Goal: Task Accomplishment & Management: Manage account settings

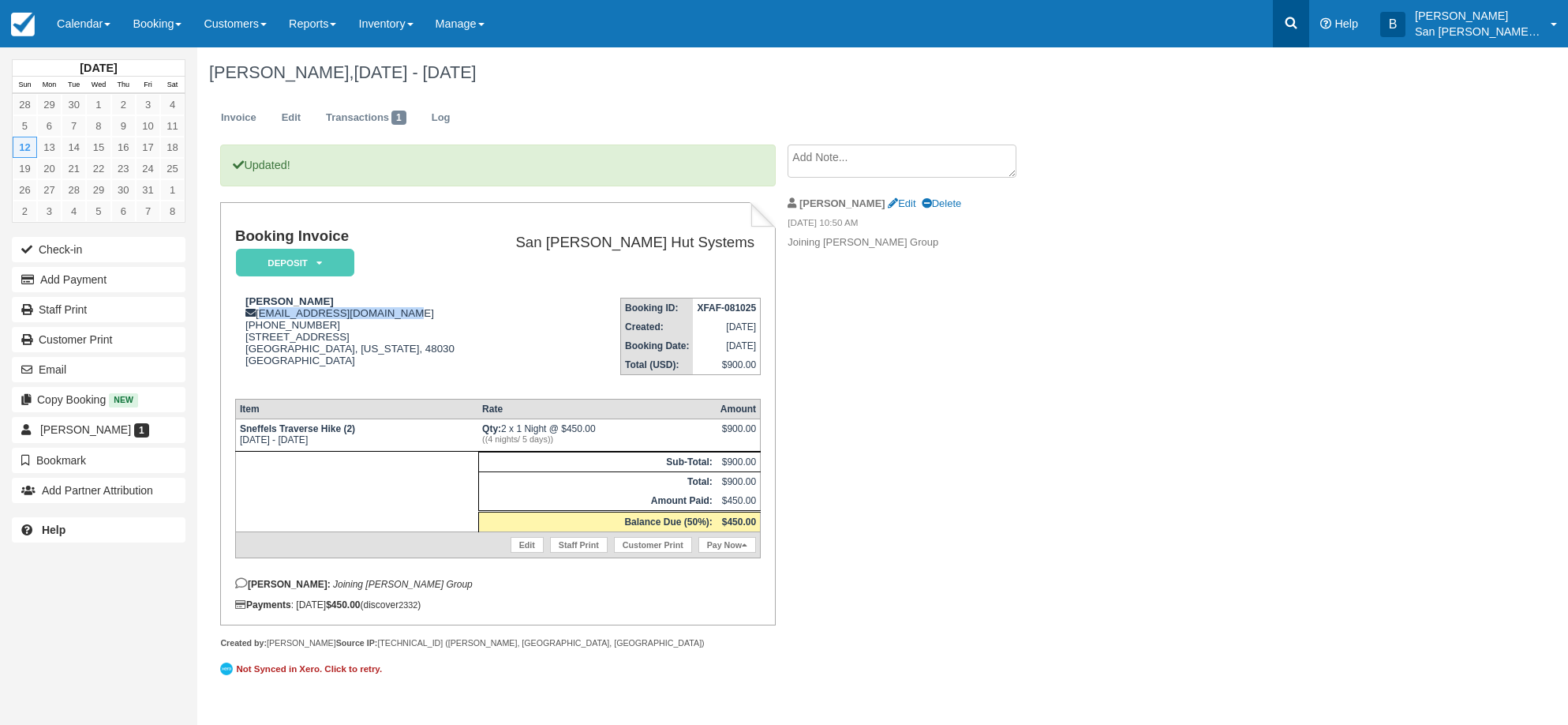
drag, startPoint x: 0, startPoint y: 0, endPoint x: 1297, endPoint y: 24, distance: 1297.2
click at [1297, 24] on icon at bounding box center [1291, 23] width 12 height 12
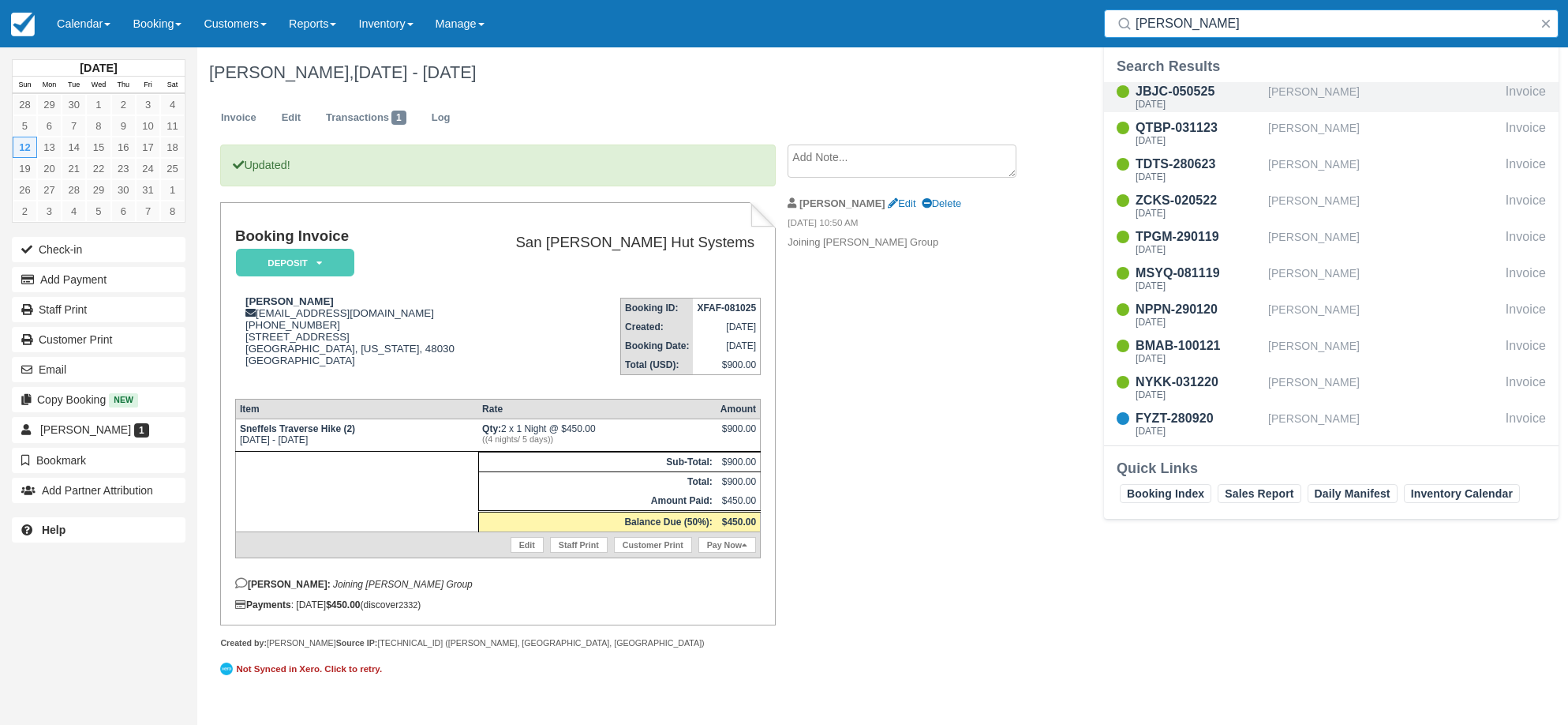
type input "adams"
click at [1185, 99] on div "Sat Jul 11 2026" at bounding box center [1198, 104] width 126 height 9
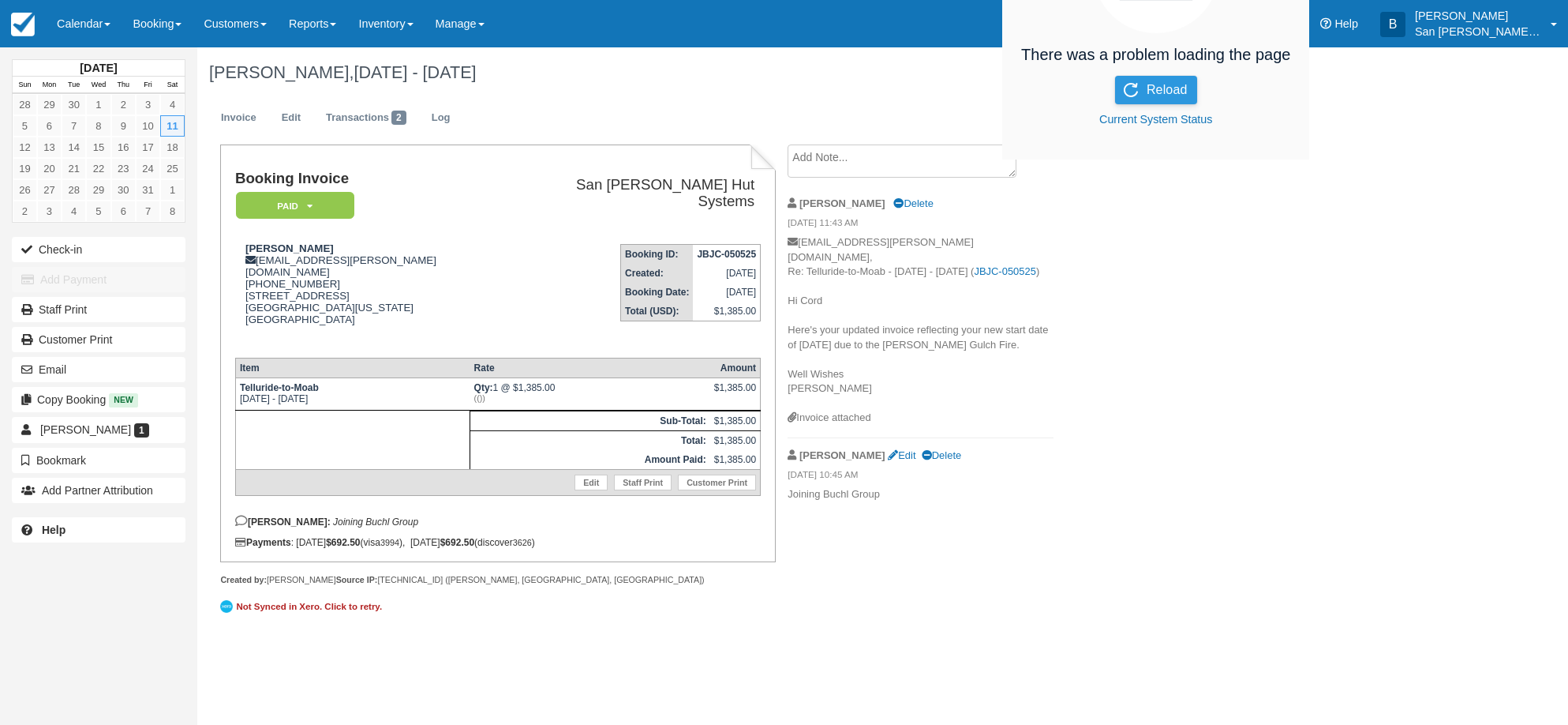
click at [1181, 89] on button "Reload" at bounding box center [1156, 90] width 82 height 28
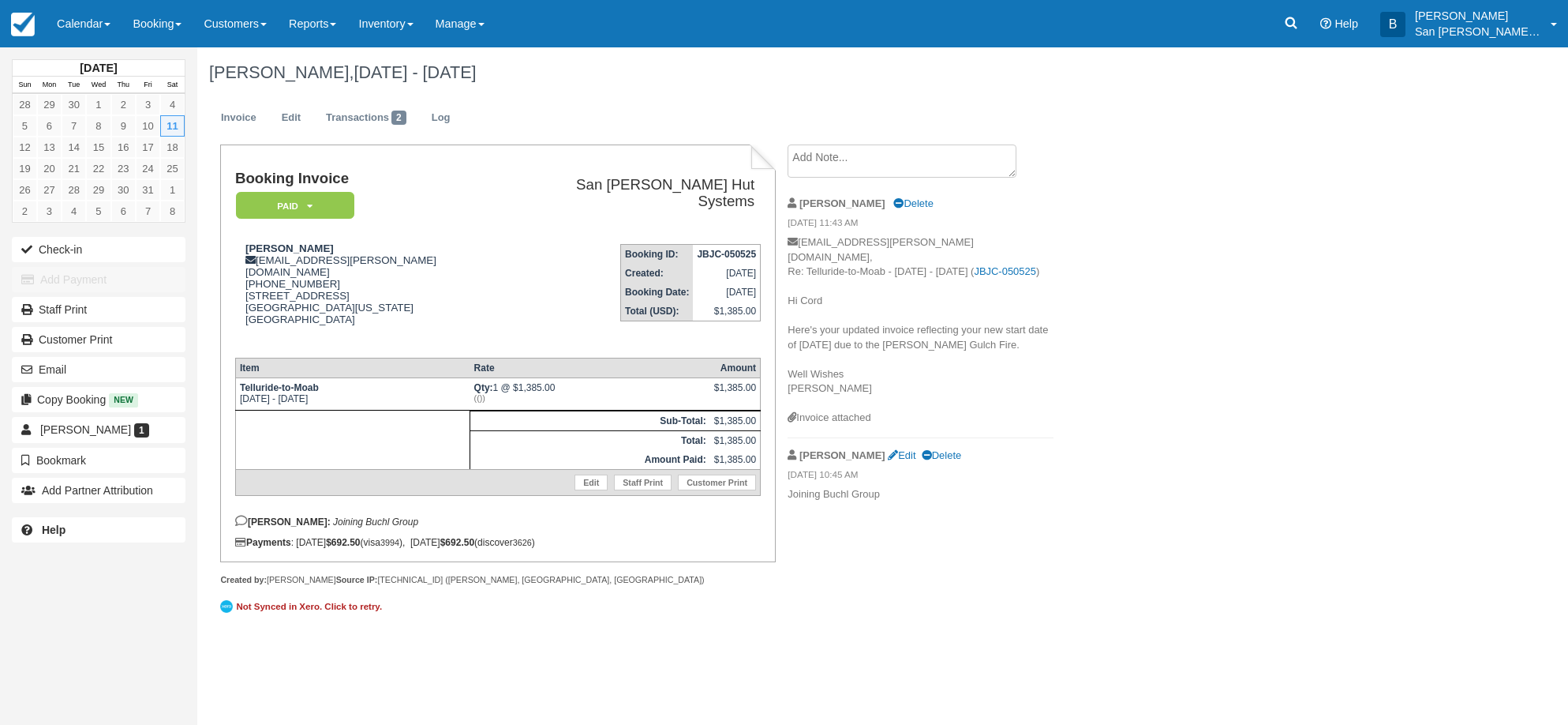
click at [1273, 314] on div "Cord Adams, Jul 11 - Jul 12 2026 Invoice Edit Transactions 2 Log Booking Invoic…" at bounding box center [785, 342] width 1176 height 589
click at [1185, 372] on div "Cord Adams, Jul 11 - Jul 12 2026 Invoice Edit Transactions 2 Log Booking Invoic…" at bounding box center [785, 342] width 1176 height 589
click at [294, 126] on link "Edit" at bounding box center [291, 118] width 43 height 31
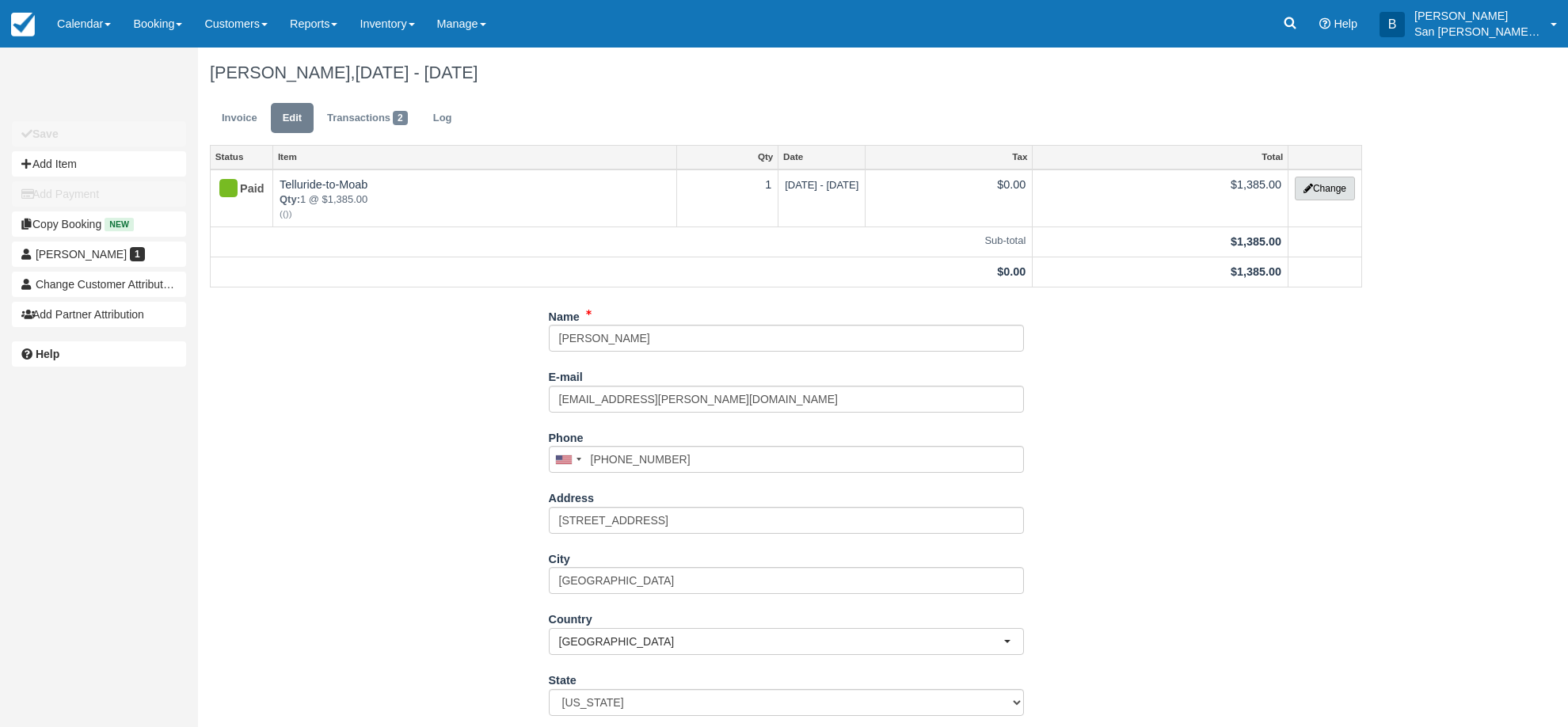
click at [1342, 189] on button "Change" at bounding box center [1325, 188] width 60 height 23
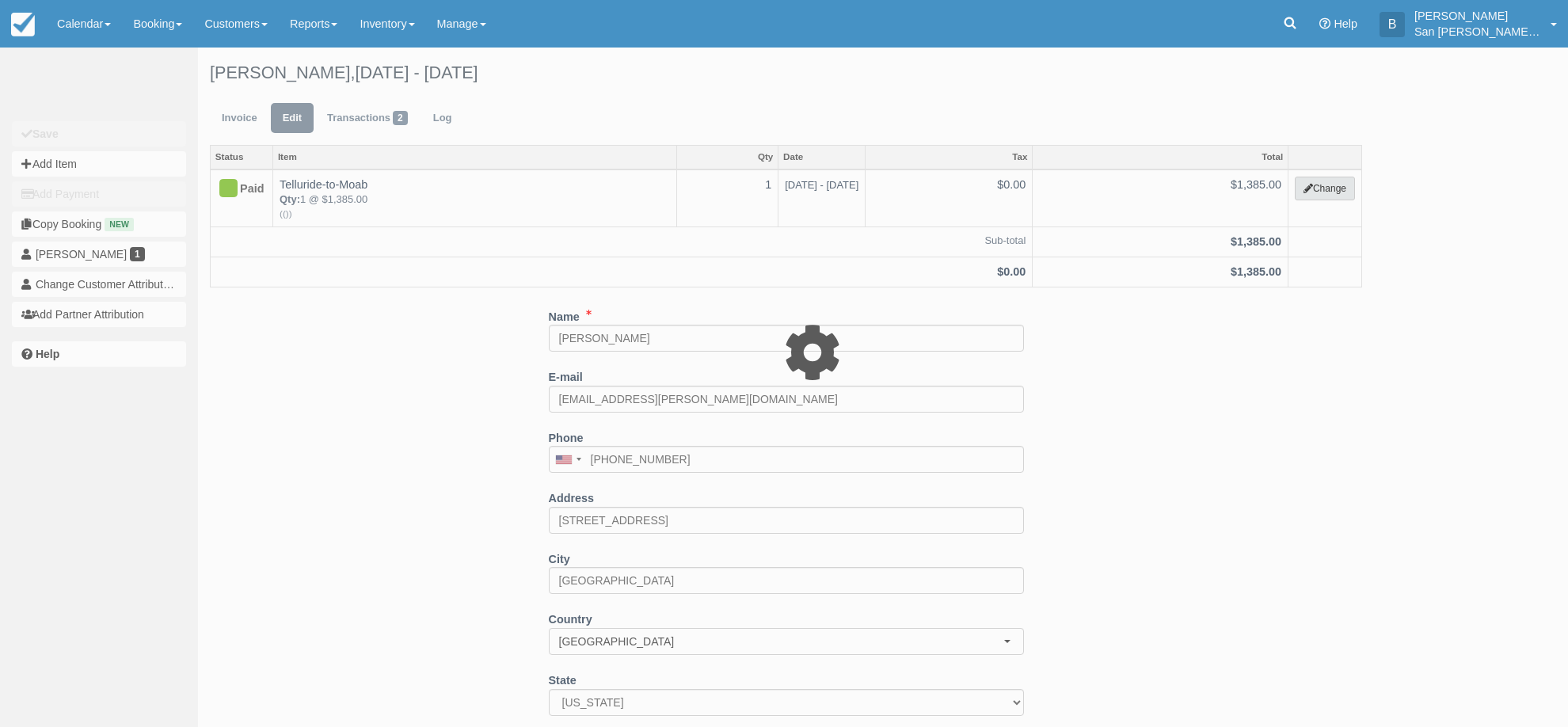
type input "1385.00"
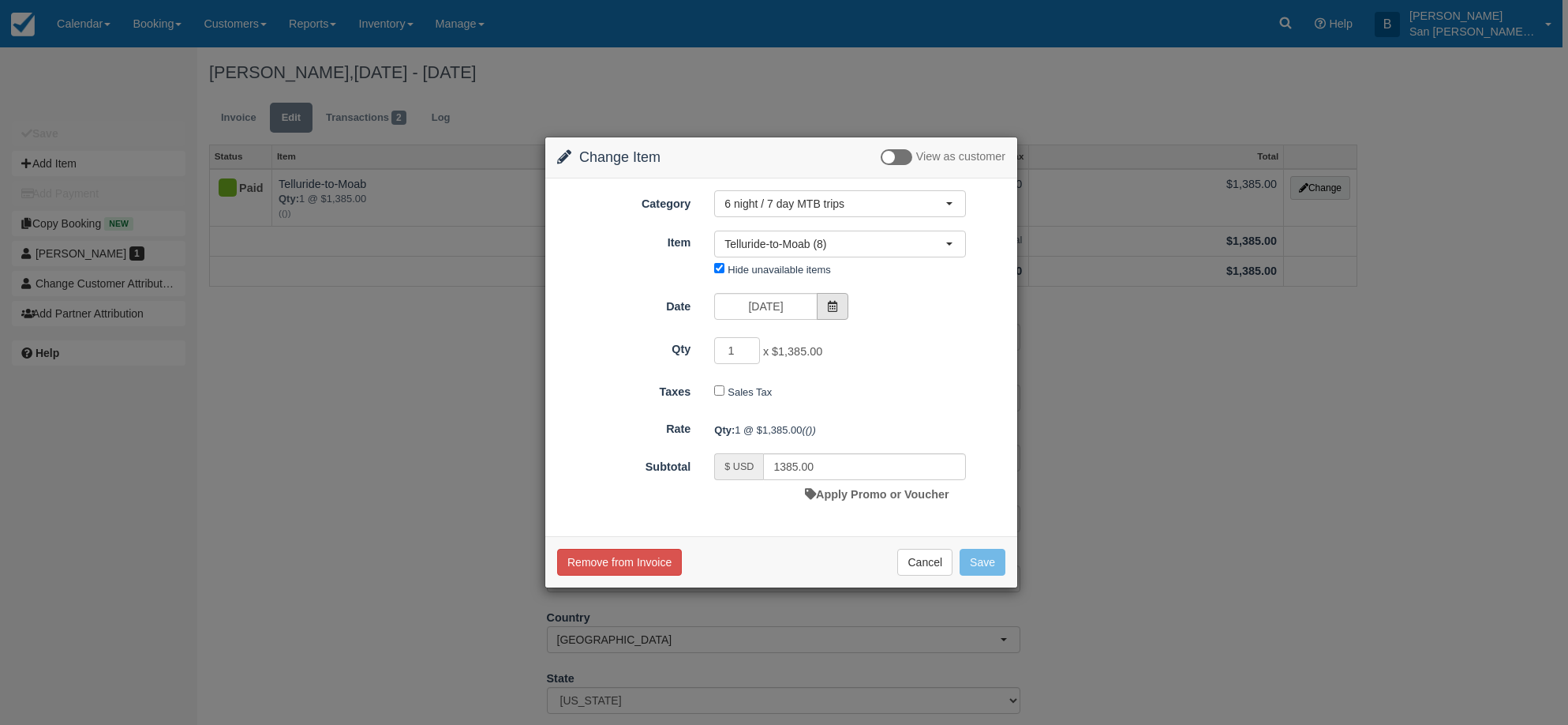
click at [833, 307] on icon at bounding box center [832, 306] width 11 height 11
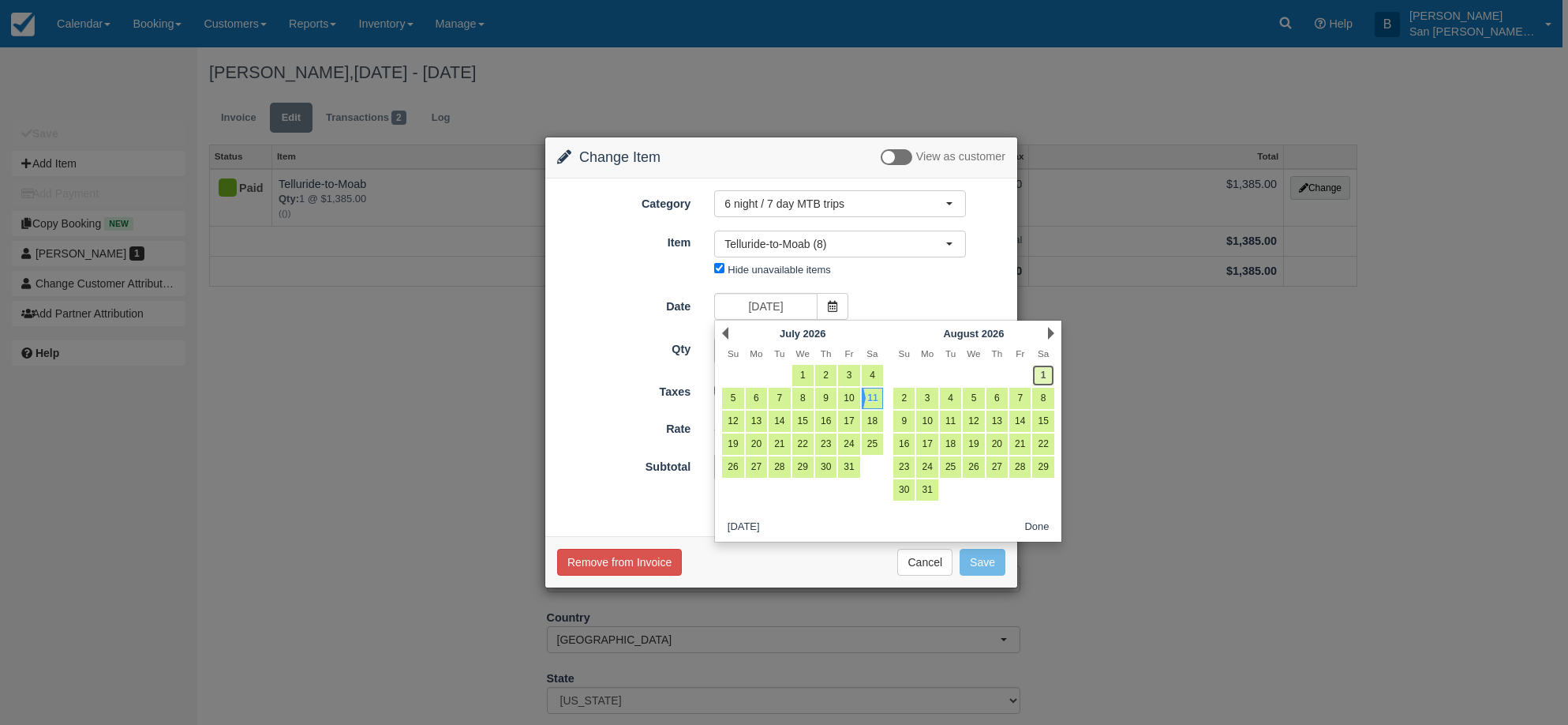
click at [1053, 370] on link "1" at bounding box center [1042, 375] width 22 height 22
type input "08/01/26"
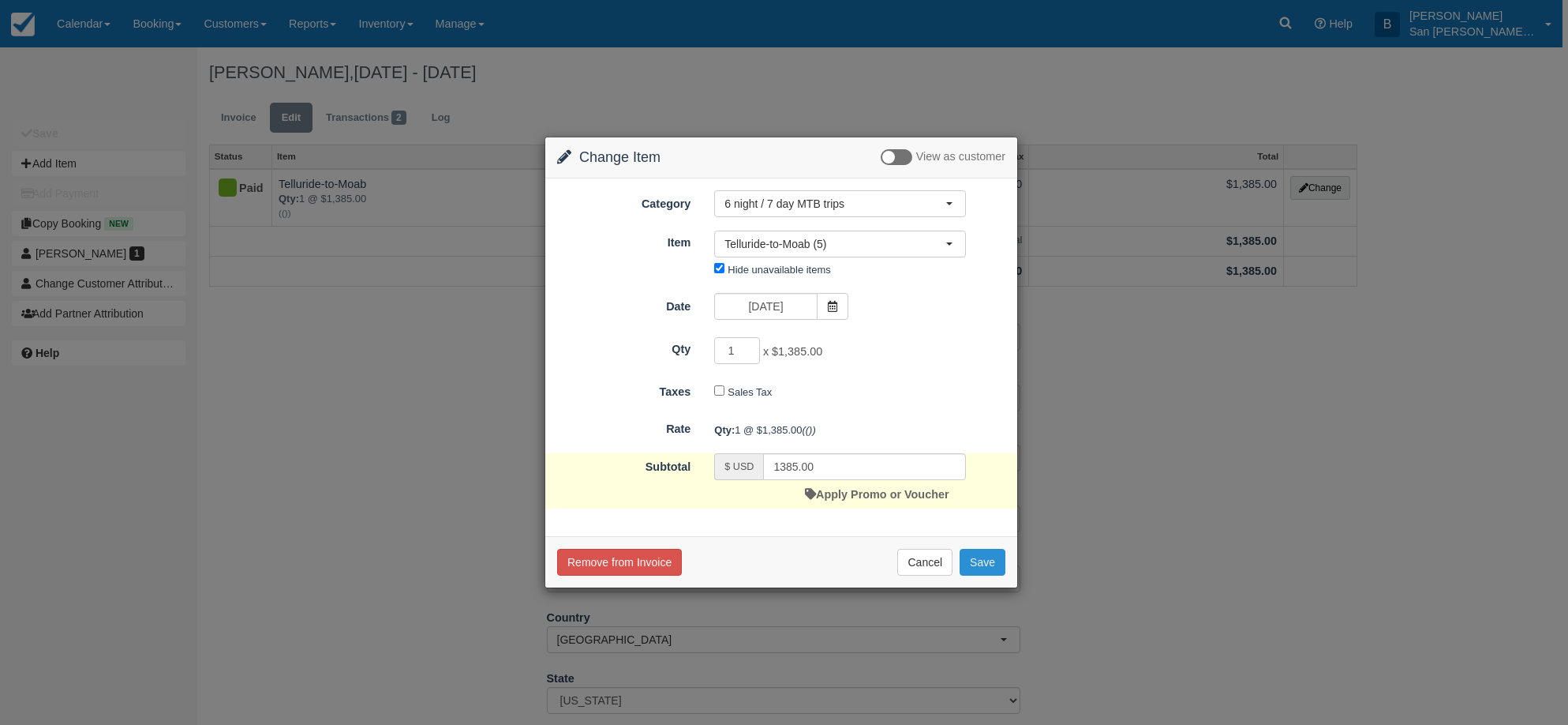
click at [985, 557] on button "Save" at bounding box center [982, 562] width 46 height 27
checkbox input "false"
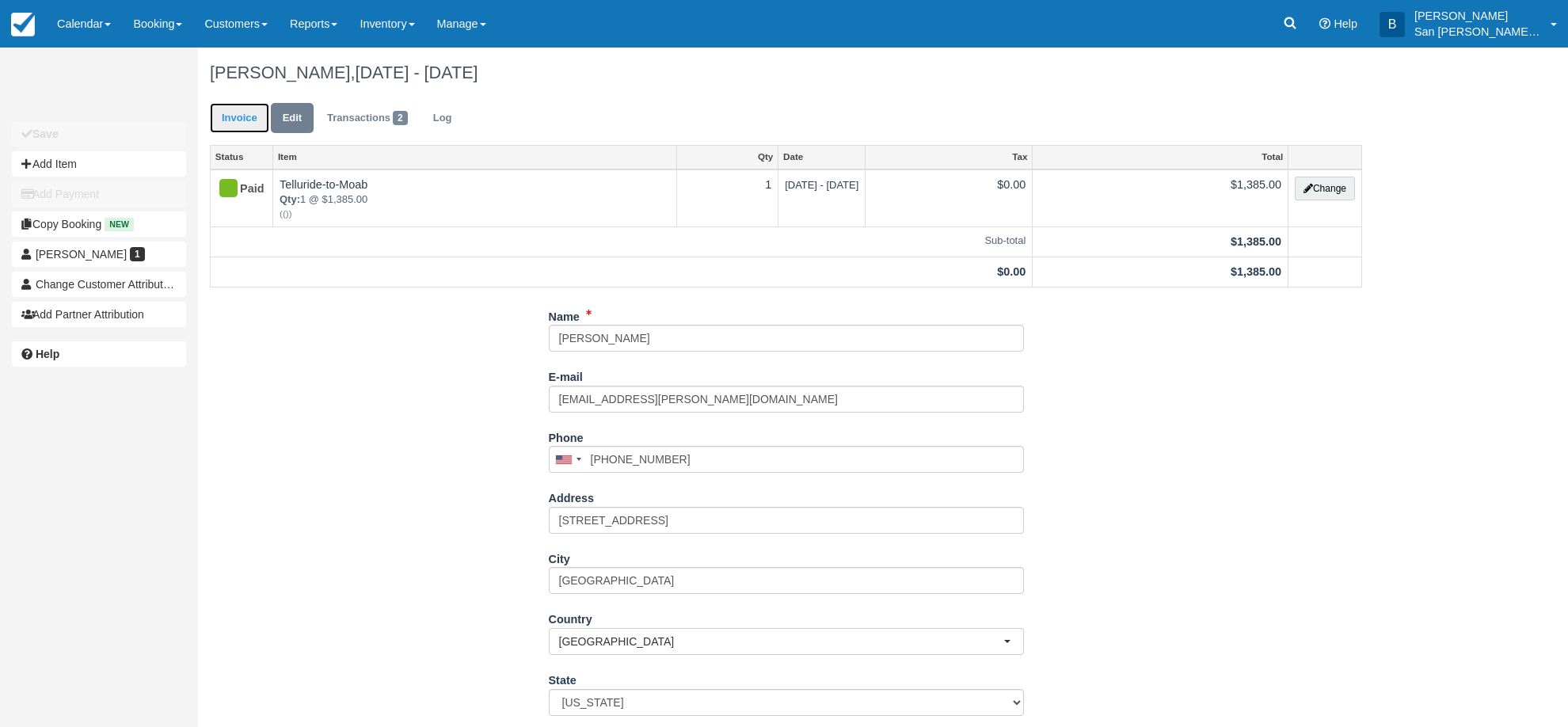
click at [232, 130] on link "Invoice" at bounding box center [239, 118] width 59 height 31
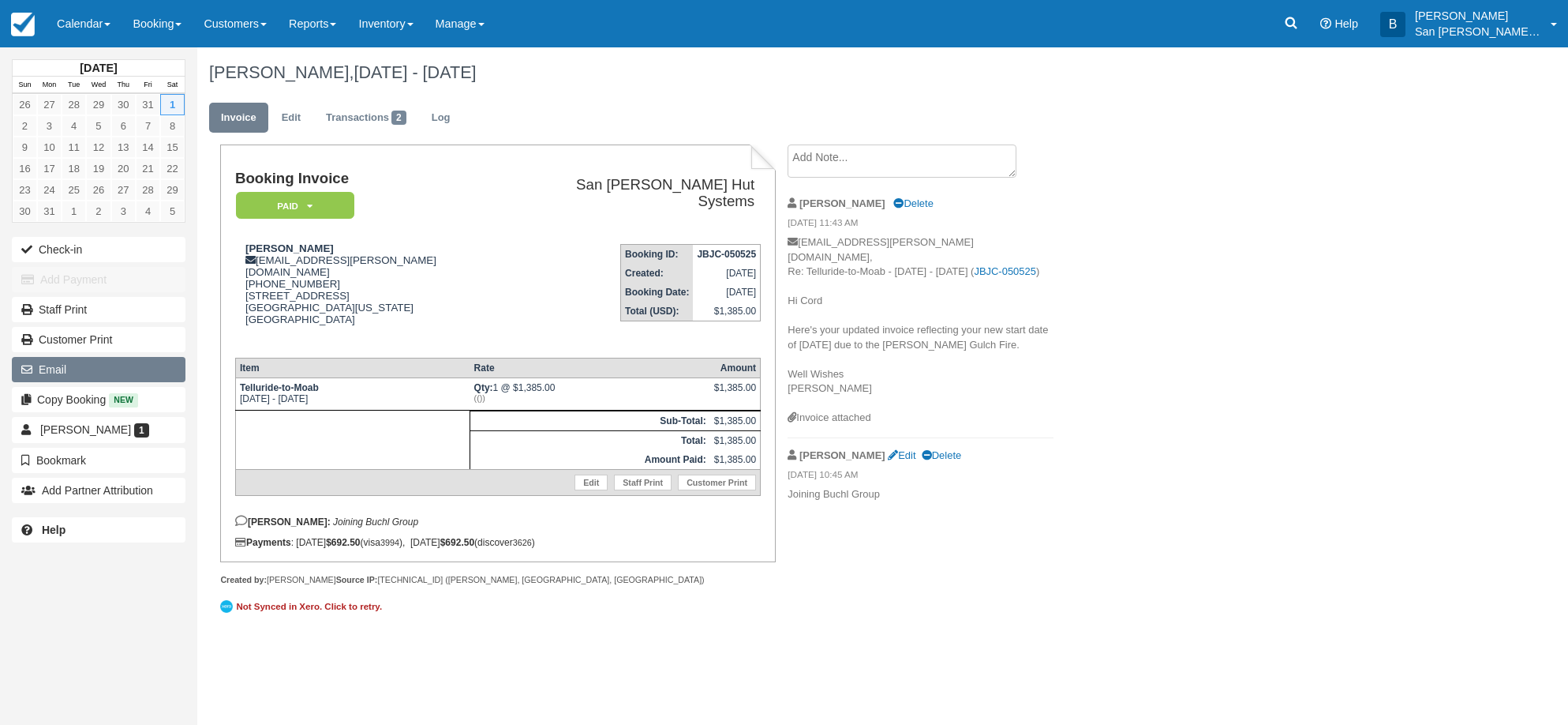
click at [67, 362] on button "Email" at bounding box center [98, 369] width 173 height 25
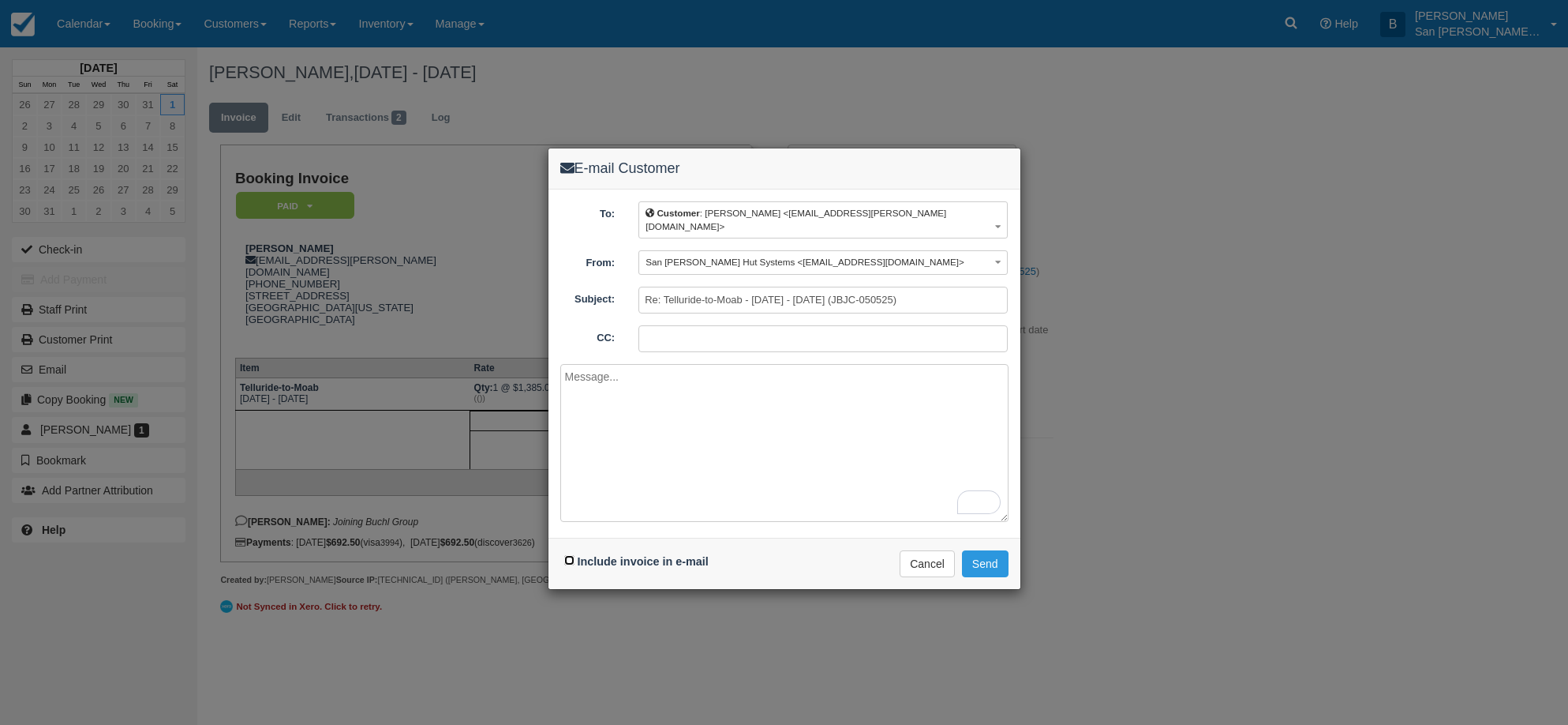
click at [570, 555] on input "Include invoice in e-mail" at bounding box center [569, 560] width 10 height 10
checkbox input "true"
click at [624, 403] on textarea "To enrich screen reader interactions, please activate Accessibility in Grammarl…" at bounding box center [784, 443] width 448 height 158
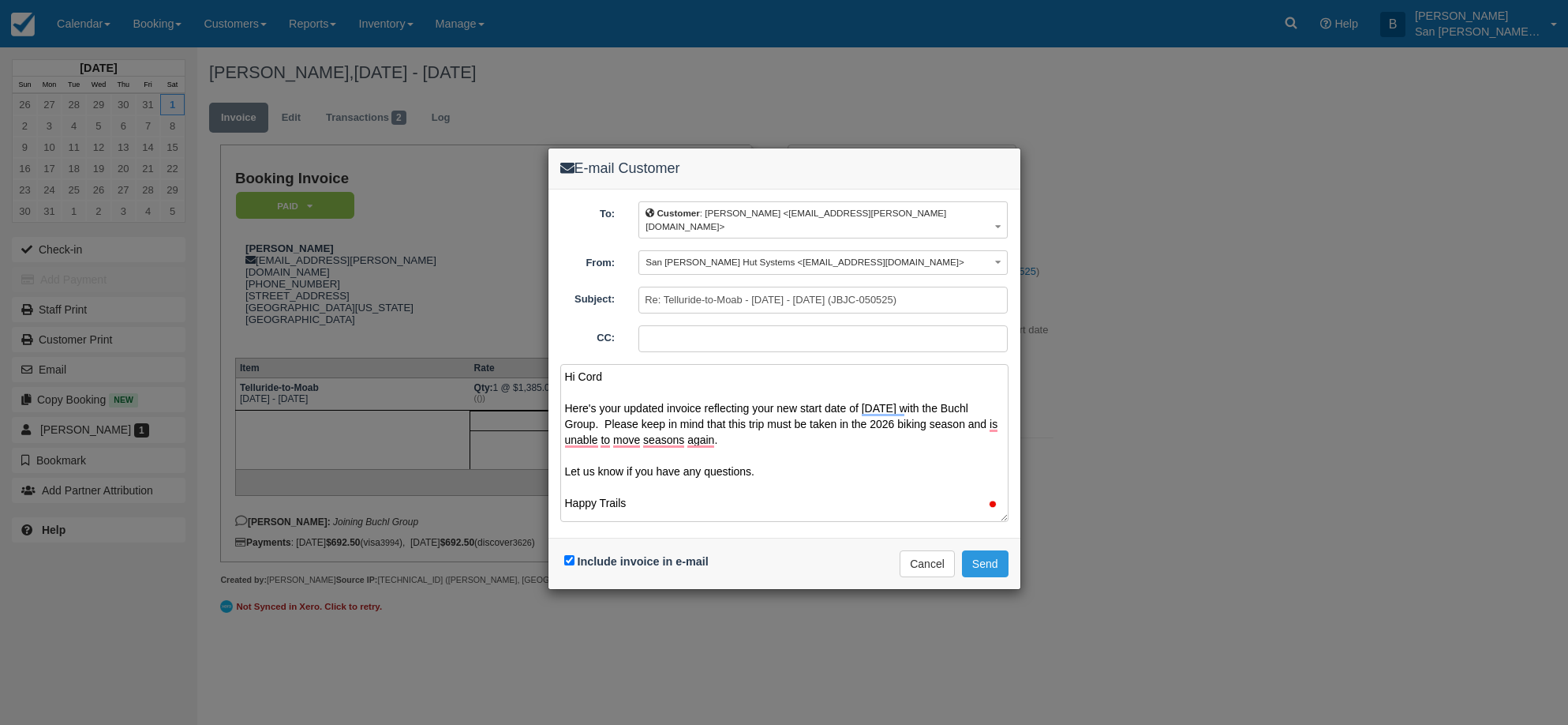
scroll to position [5, 0]
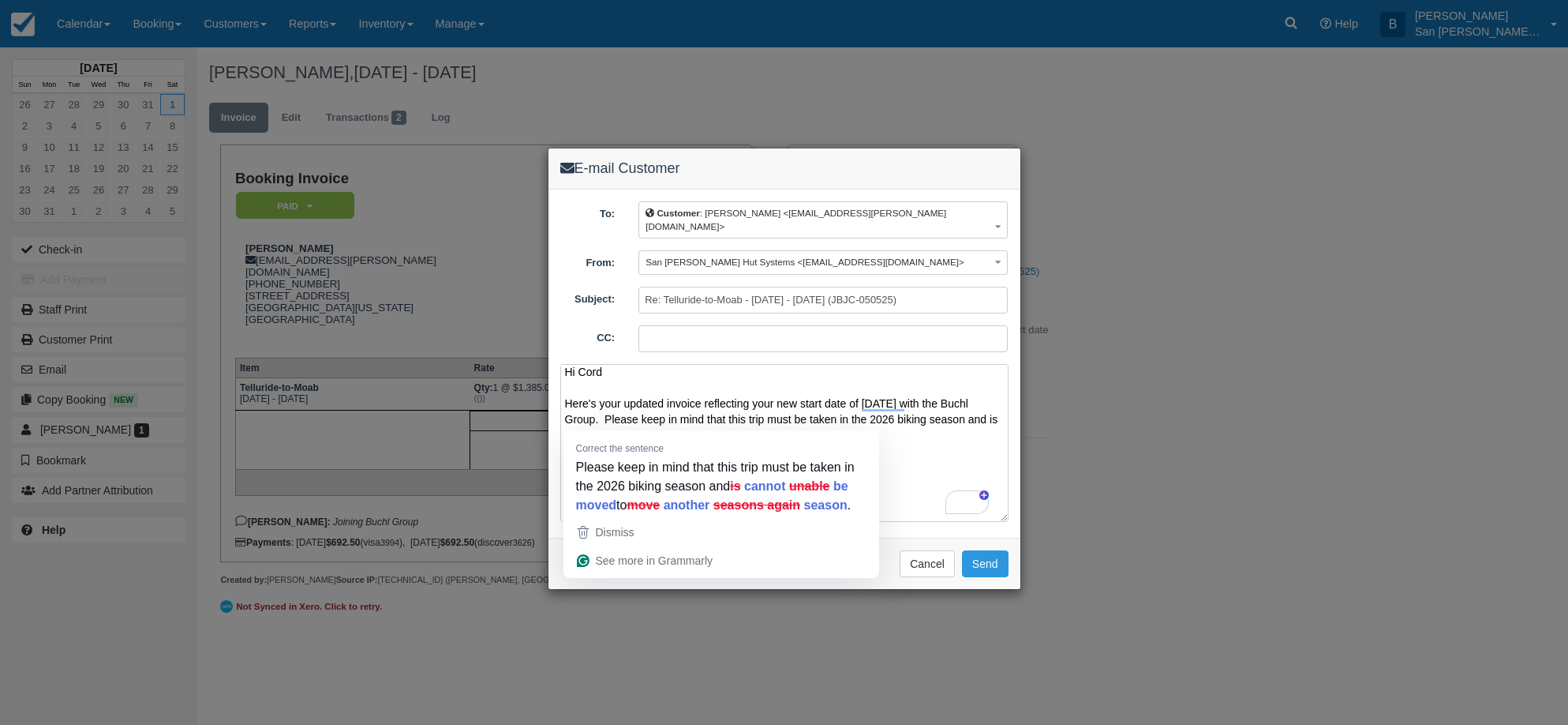
click at [831, 421] on textarea "Hi Cord Here's your updated invoice reflecting your new start date of 8/1/2026 …" at bounding box center [784, 443] width 448 height 158
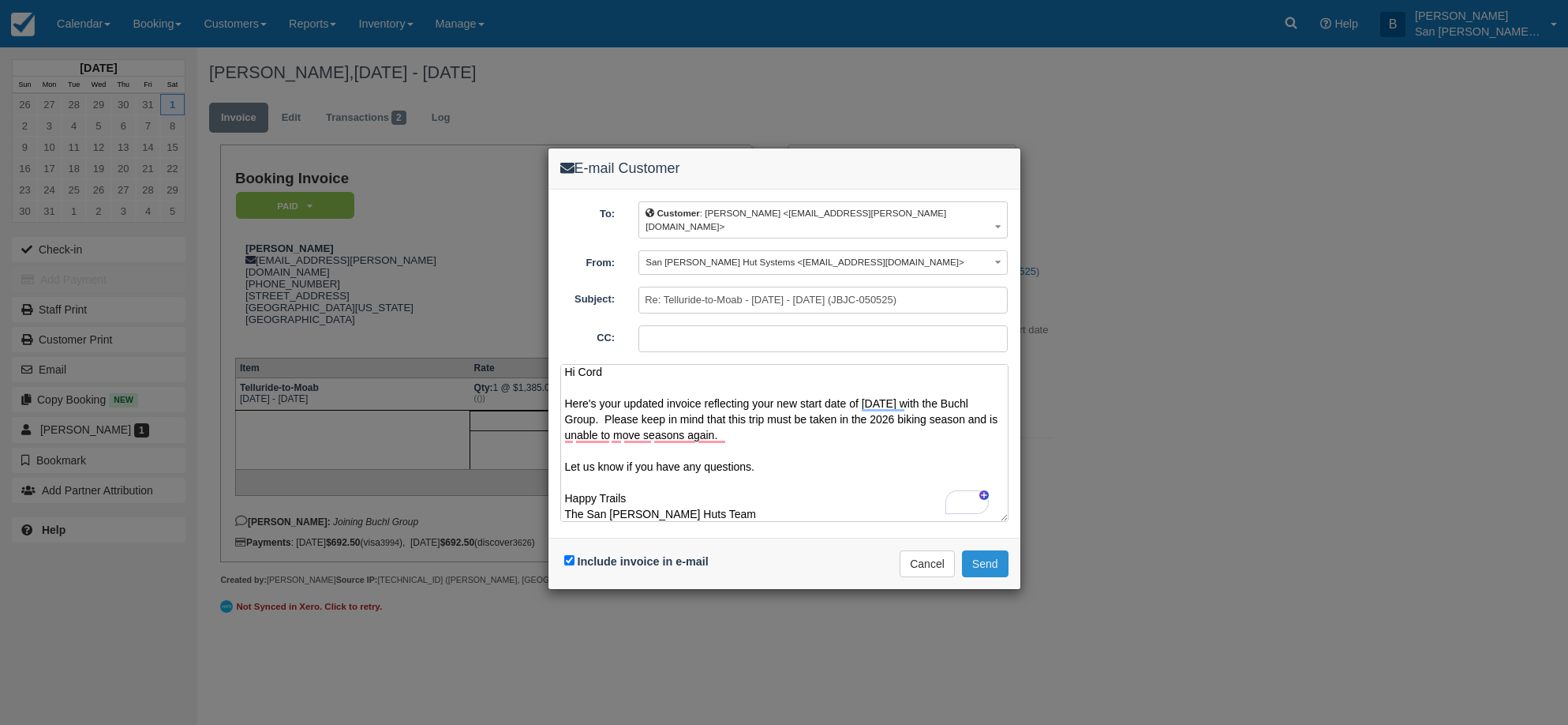
type textarea "Hi Cord Here's your updated invoice reflecting your new start date of 8/1/2026 …"
click at [989, 550] on button "Send" at bounding box center [985, 563] width 47 height 27
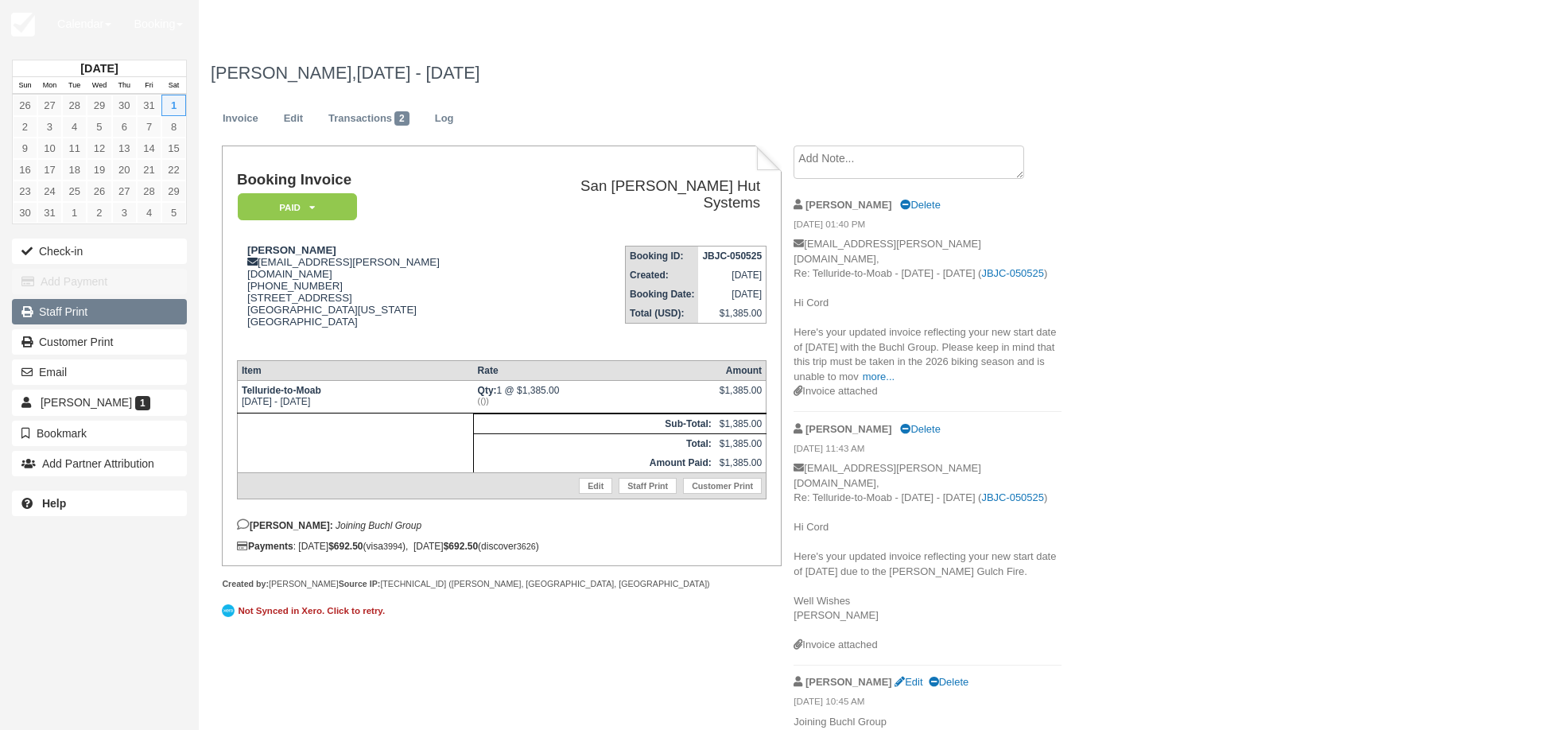
click at [67, 307] on link "Staff Print" at bounding box center [99, 311] width 175 height 25
